Goal: Task Accomplishment & Management: Complete application form

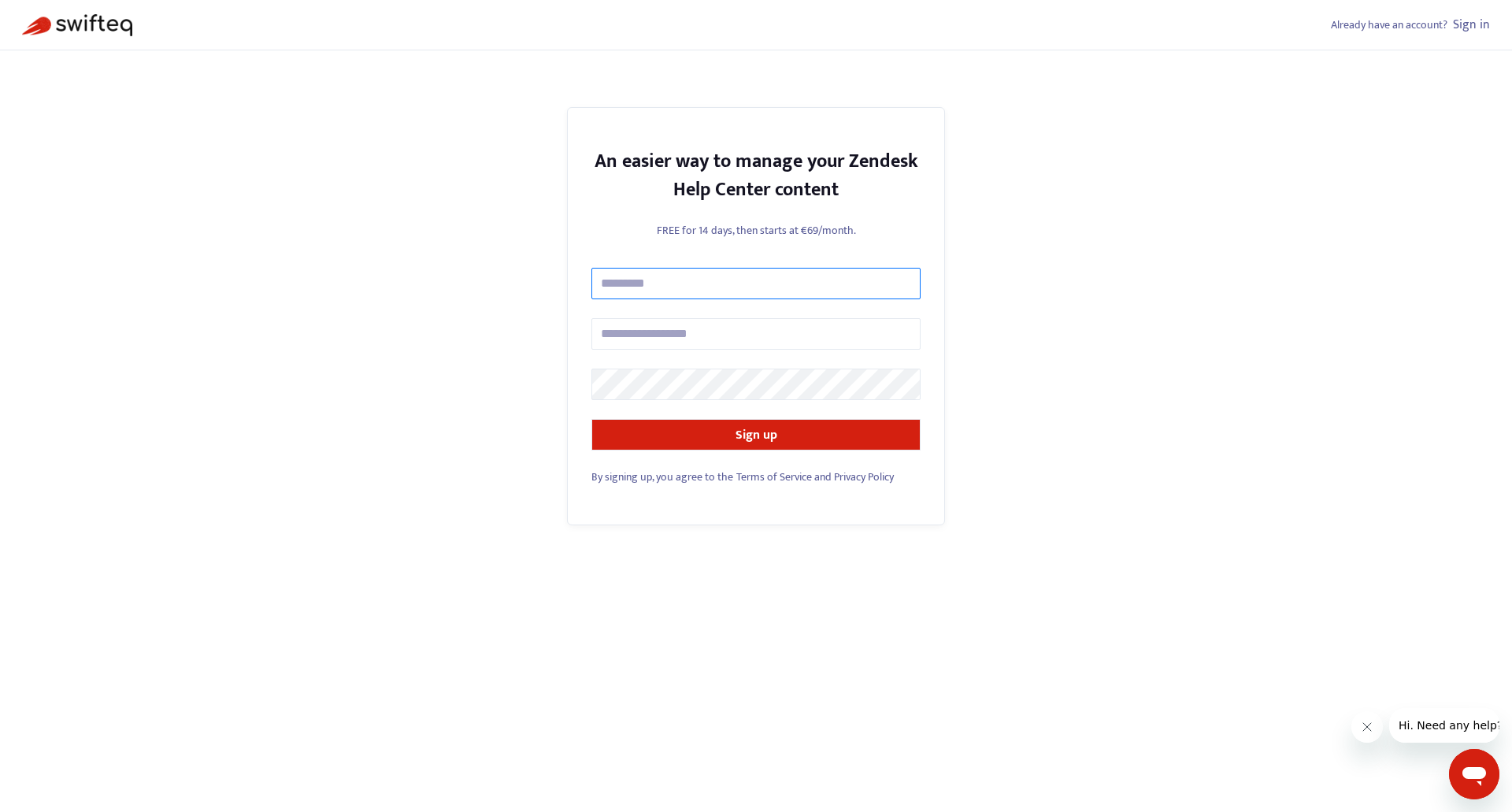
click at [659, 286] on input "text" at bounding box center [756, 284] width 330 height 31
type input "**********"
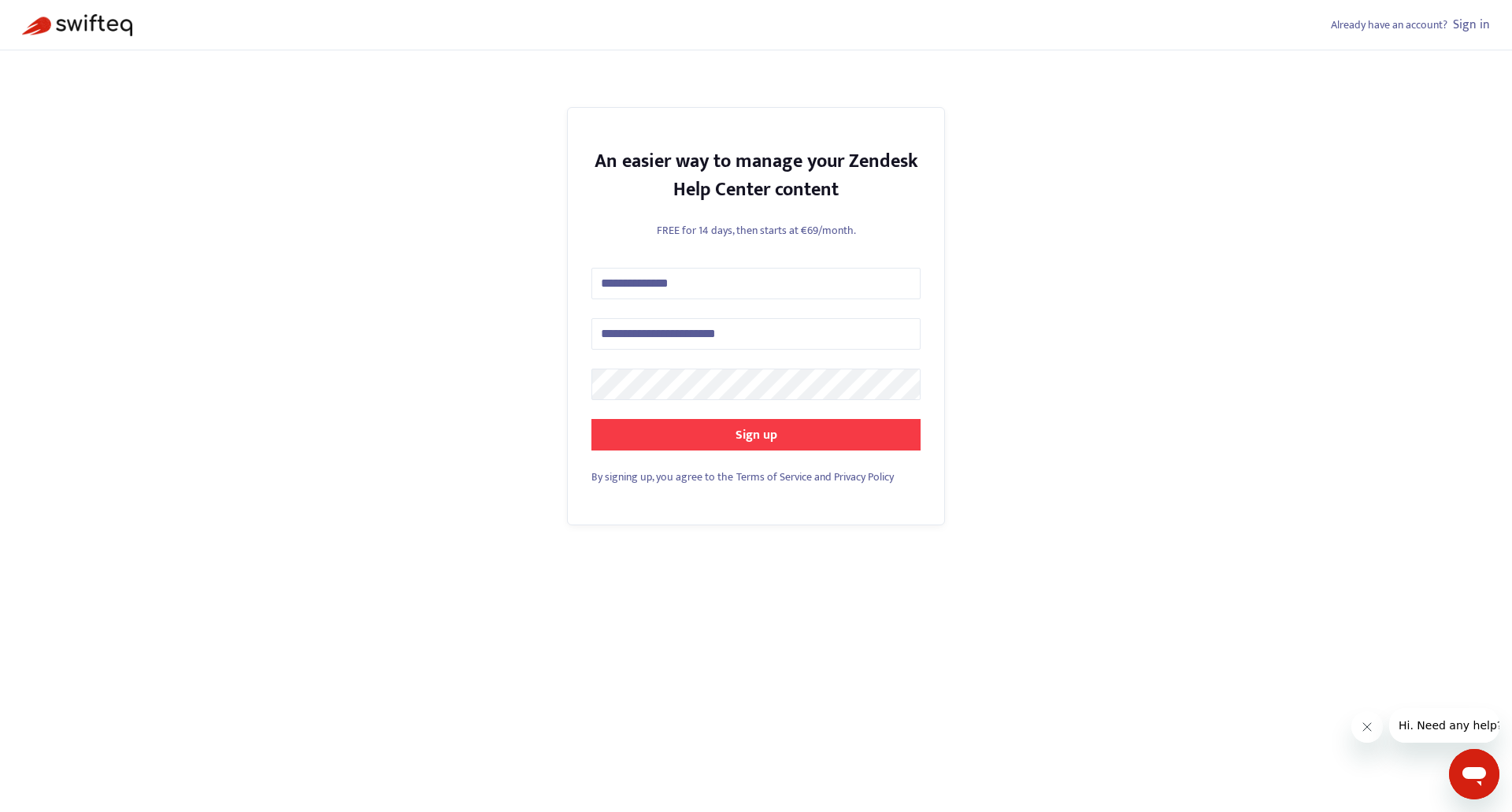
click at [733, 438] on button "Sign up" at bounding box center [756, 434] width 330 height 31
